Goal: Information Seeking & Learning: Find specific fact

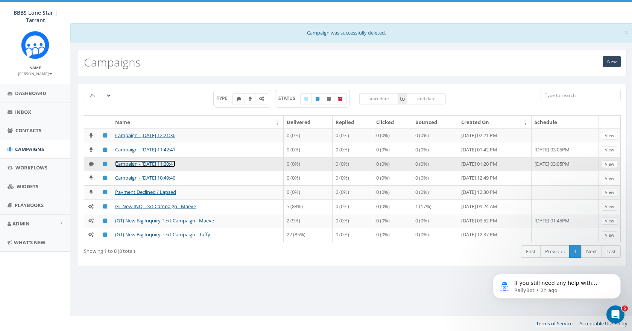
click at [135, 167] on link "Campaign - [DATE] 11:20:41" at bounding box center [145, 164] width 60 height 7
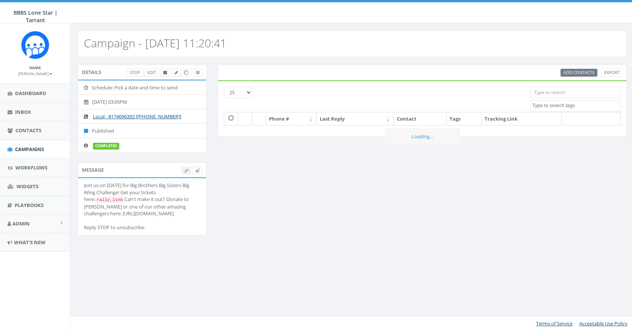
select select
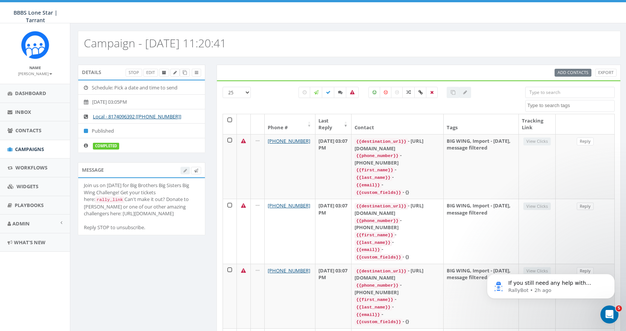
click at [546, 91] on input "search" at bounding box center [569, 92] width 89 height 11
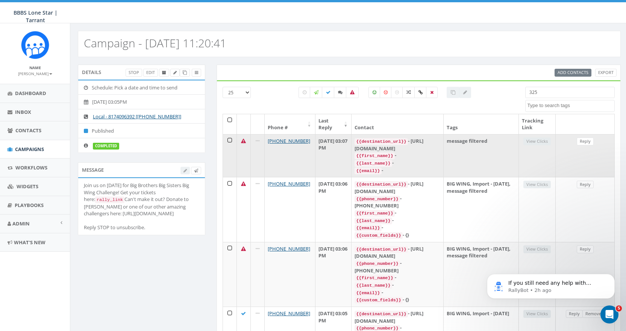
type input "325"
click at [244, 141] on icon at bounding box center [243, 141] width 5 height 5
click at [497, 136] on td "message filtered" at bounding box center [481, 155] width 75 height 43
click at [494, 141] on td "message filtered" at bounding box center [481, 155] width 75 height 43
click at [466, 139] on td "message filtered" at bounding box center [481, 155] width 75 height 43
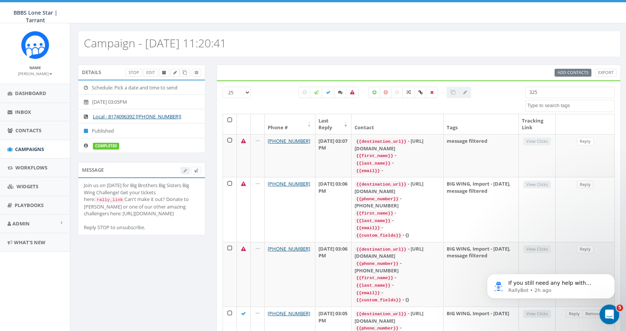
click at [607, 314] on icon "Open Intercom Messenger" at bounding box center [608, 314] width 12 height 12
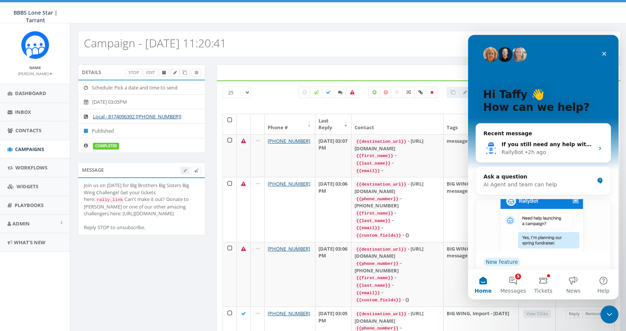
click at [527, 223] on img "Intercom messenger" at bounding box center [543, 225] width 135 height 53
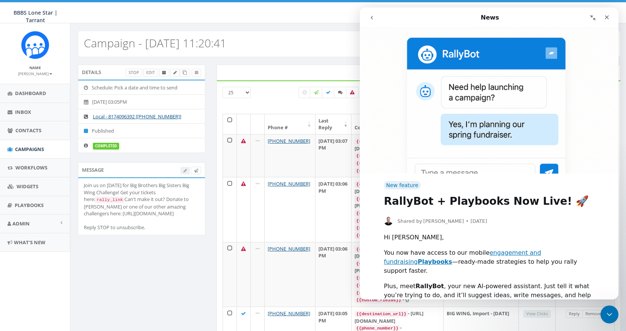
click at [373, 16] on icon "go back" at bounding box center [372, 18] width 2 height 4
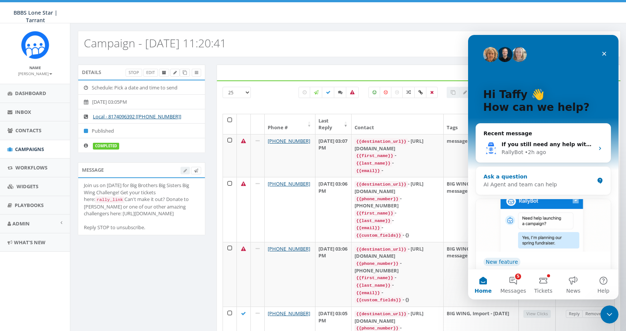
click at [538, 177] on div "Ask a question" at bounding box center [538, 177] width 111 height 8
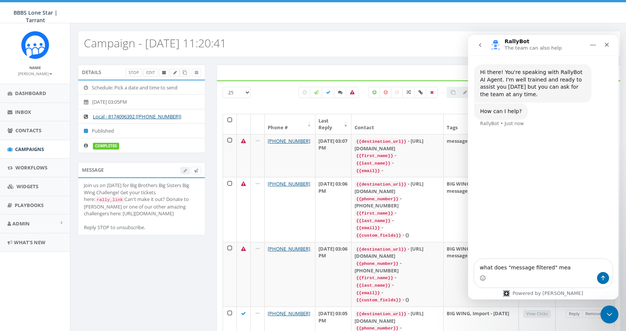
type textarea "what does "message filtered" mean"
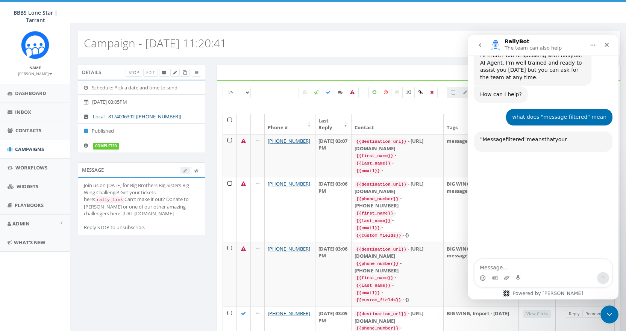
scroll to position [73, 0]
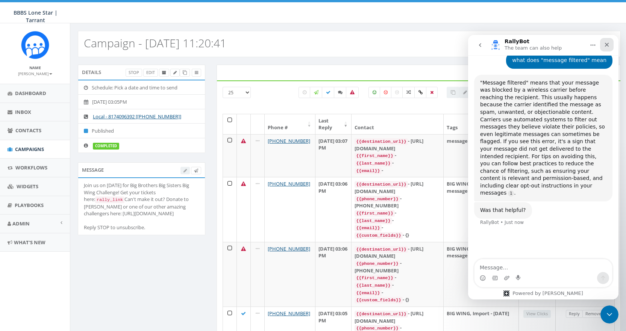
click at [606, 43] on icon "Close" at bounding box center [607, 45] width 6 height 6
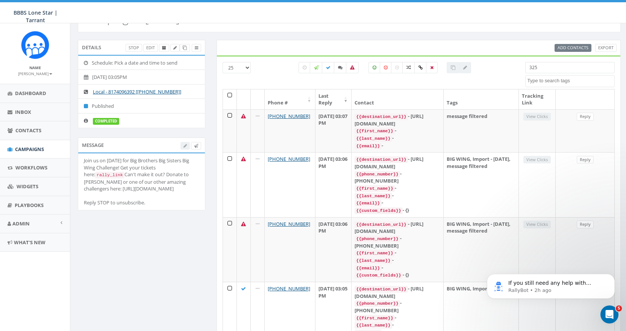
scroll to position [0, 0]
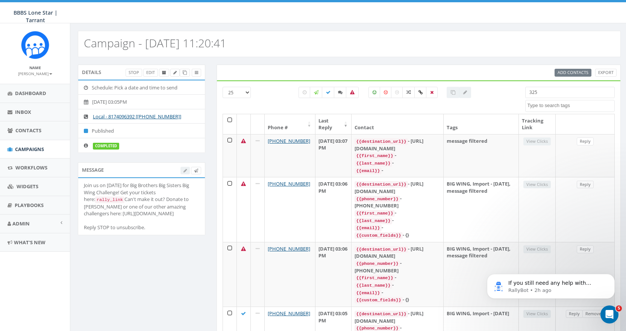
drag, startPoint x: 552, startPoint y: 92, endPoint x: 479, endPoint y: 83, distance: 74.3
click at [479, 83] on div "25 50 100 All 0 contact(s) on current page All 415 contact(s) filtered 325 BIG …" at bounding box center [419, 302] width 405 height 445
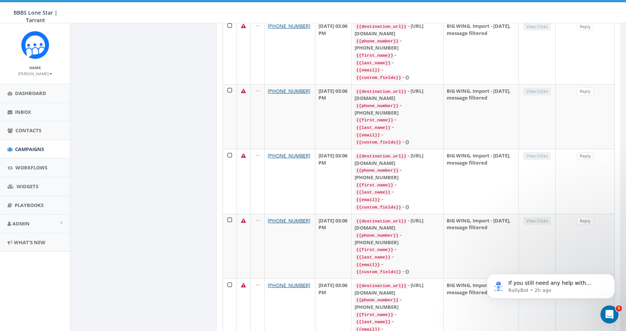
scroll to position [1220, 0]
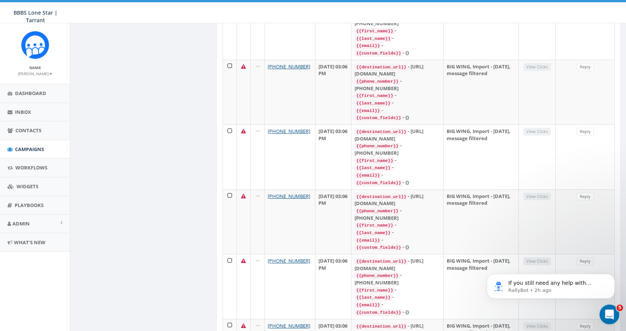
click at [612, 312] on icon "Open Intercom Messenger" at bounding box center [608, 314] width 12 height 12
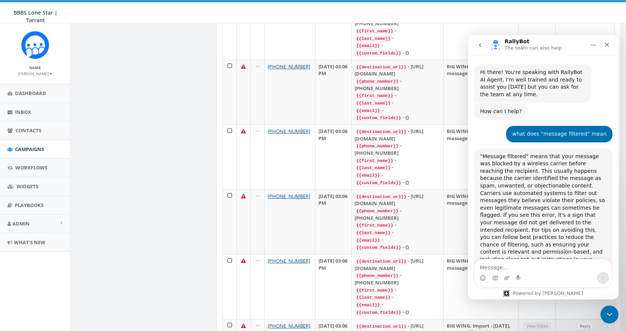
scroll to position [34, 0]
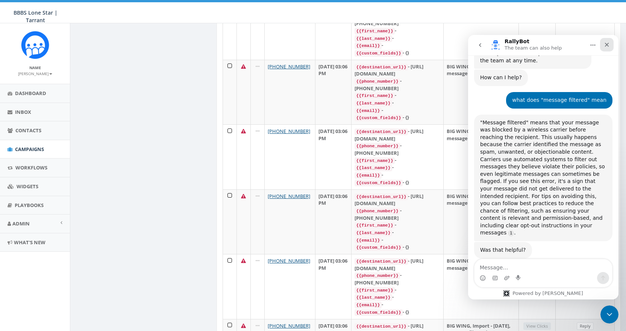
drag, startPoint x: 1071, startPoint y: 81, endPoint x: 604, endPoint y: 46, distance: 467.9
click at [604, 46] on icon "Close" at bounding box center [607, 45] width 6 height 6
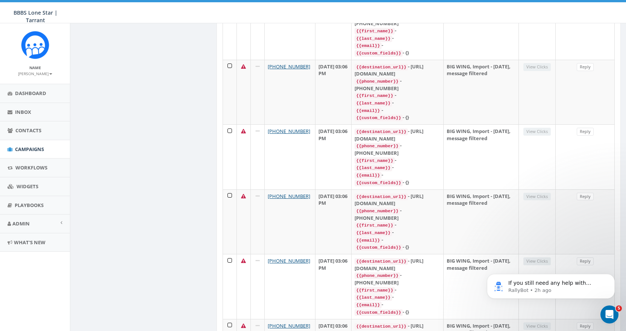
scroll to position [0, 0]
click at [32, 147] on span "Campaigns" at bounding box center [29, 149] width 29 height 7
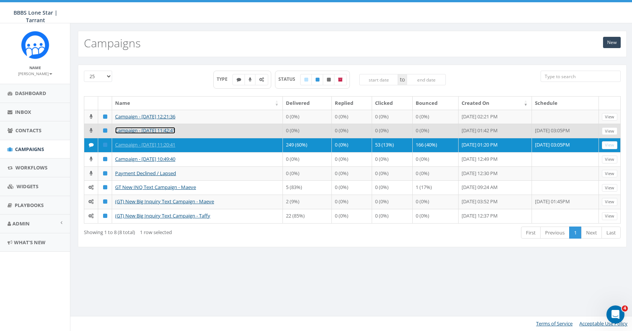
click at [132, 134] on link "Campaign - [DATE] 11:42:41" at bounding box center [145, 130] width 60 height 7
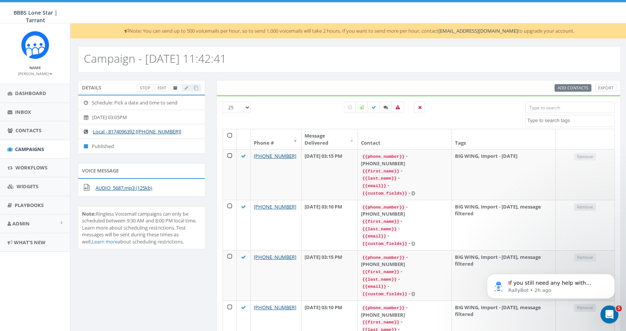
click at [247, 108] on select "25 50 100" at bounding box center [237, 107] width 28 height 11
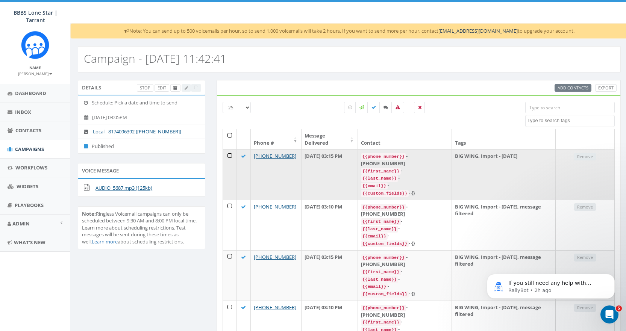
select select "100"
click at [223, 102] on select "25 50 100" at bounding box center [237, 107] width 28 height 11
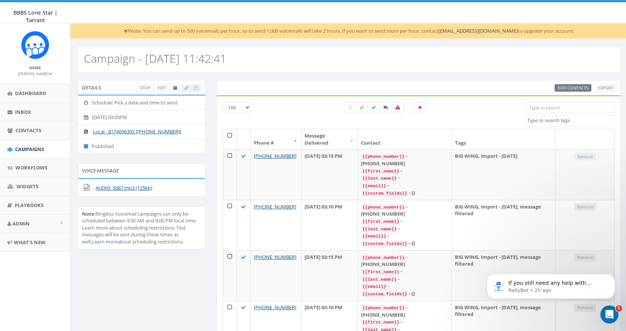
click at [552, 105] on input "search" at bounding box center [569, 107] width 89 height 11
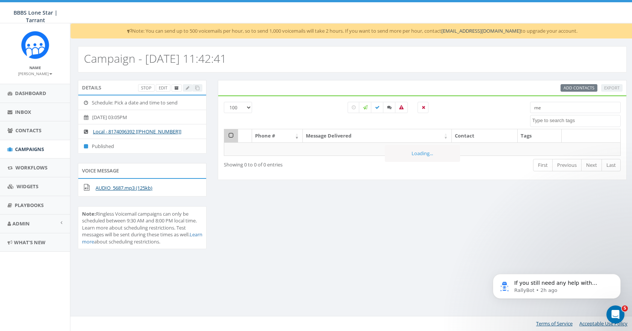
type input "m"
click at [545, 120] on textarea "Search" at bounding box center [576, 120] width 88 height 7
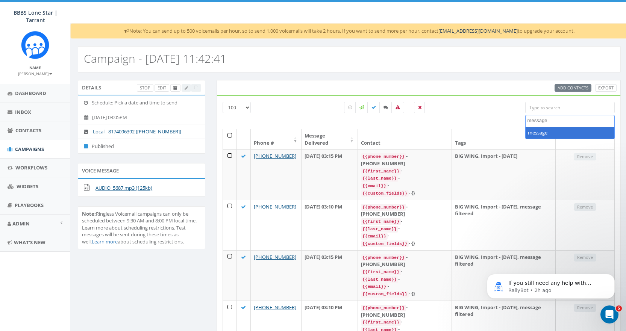
type textarea "message"
select select "message"
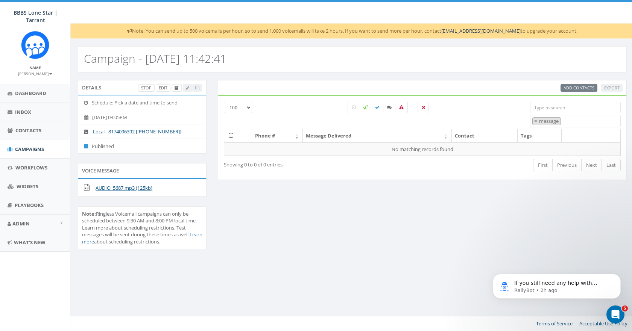
click at [535, 122] on span "×" at bounding box center [535, 121] width 3 height 7
select select
click at [509, 105] on div "All 0 contact(s) on current page All 414 contact(s) filtered" at bounding box center [388, 115] width 272 height 27
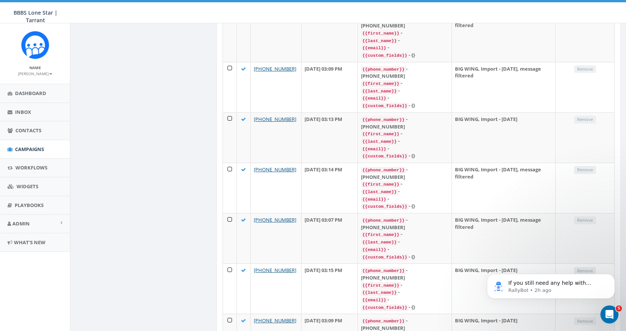
scroll to position [4708, 0]
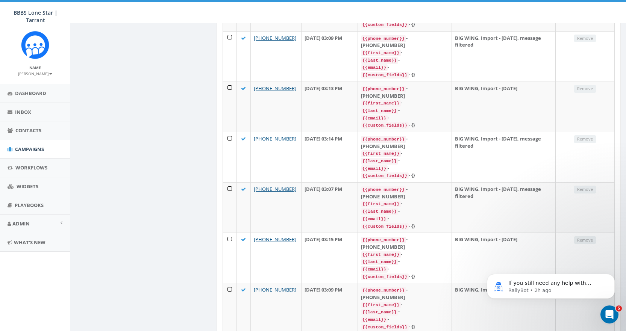
click at [529, 303] on body "If you still need any help with importing your contacts or using the template, …" at bounding box center [551, 284] width 144 height 47
click at [579, 300] on body "If you still need any help with importing your contacts or using the template, …" at bounding box center [551, 284] width 144 height 47
click at [612, 274] on icon "Dismiss notification" at bounding box center [613, 276] width 4 height 4
click at [612, 276] on icon "Dismiss notification" at bounding box center [612, 276] width 3 height 3
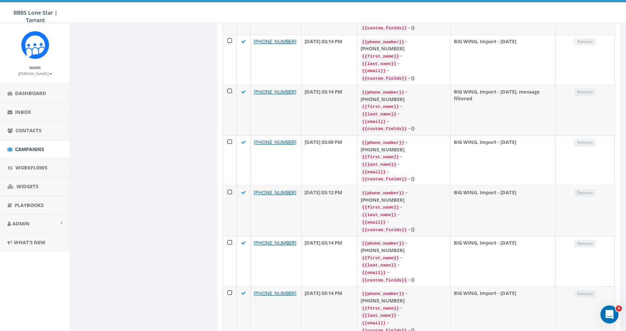
scroll to position [4708, 0]
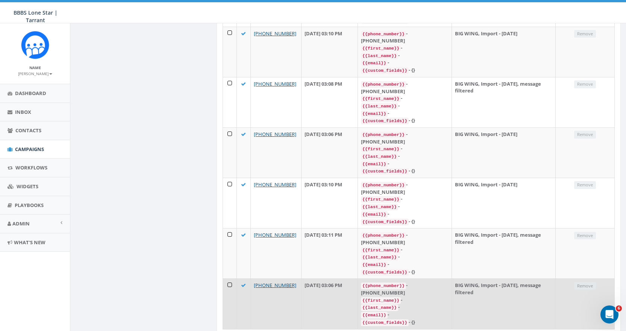
scroll to position [532, 0]
